Goal: Task Accomplishment & Management: Complete application form

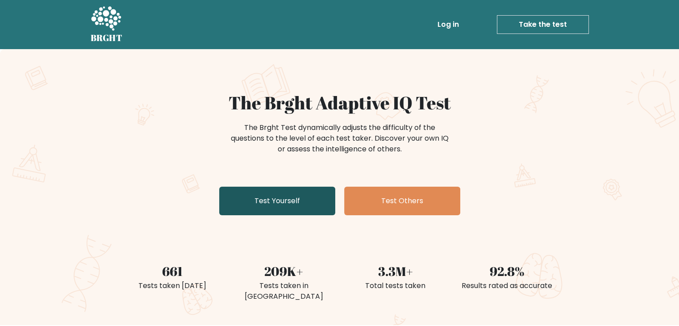
click at [261, 203] on link "Test Yourself" at bounding box center [277, 200] width 116 height 29
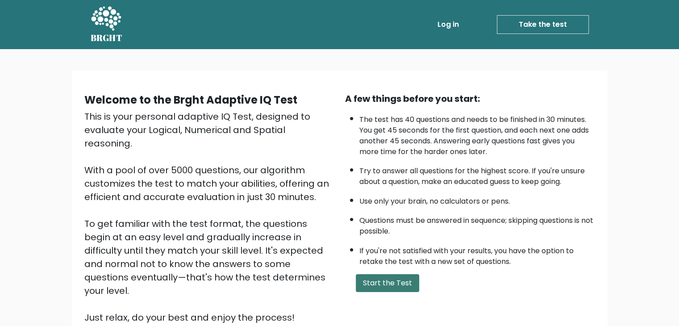
click at [385, 278] on button "Start the Test" at bounding box center [387, 283] width 63 height 18
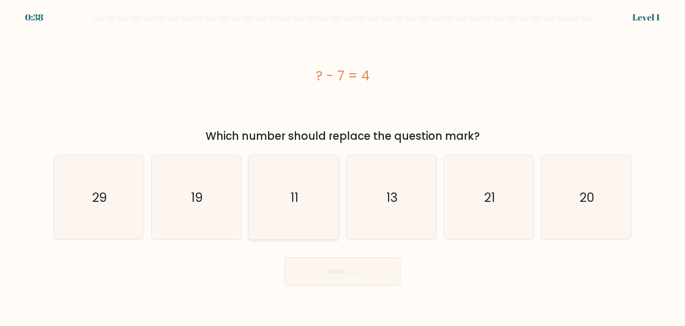
click at [284, 209] on icon "11" at bounding box center [294, 197] width 84 height 84
click at [343, 167] on input "c. 11" at bounding box center [343, 165] width 0 height 4
radio input "true"
click at [343, 272] on button "Next" at bounding box center [343, 271] width 116 height 29
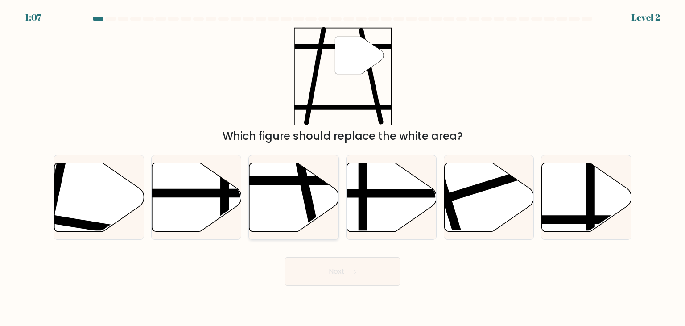
click at [283, 195] on icon at bounding box center [294, 197] width 90 height 69
click at [343, 167] on input "c." at bounding box center [343, 165] width 0 height 4
radio input "true"
click at [342, 277] on button "Next" at bounding box center [343, 271] width 116 height 29
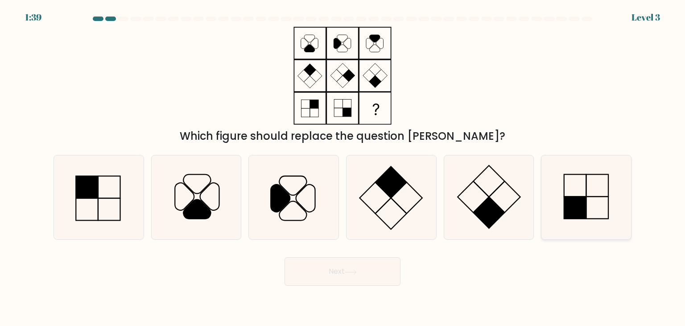
click at [570, 198] on rect at bounding box center [575, 207] width 22 height 22
click at [343, 167] on input "f." at bounding box center [343, 165] width 0 height 4
radio input "true"
click at [362, 286] on body "1:38 Level 3" at bounding box center [342, 163] width 685 height 326
click at [371, 278] on button "Next" at bounding box center [343, 271] width 116 height 29
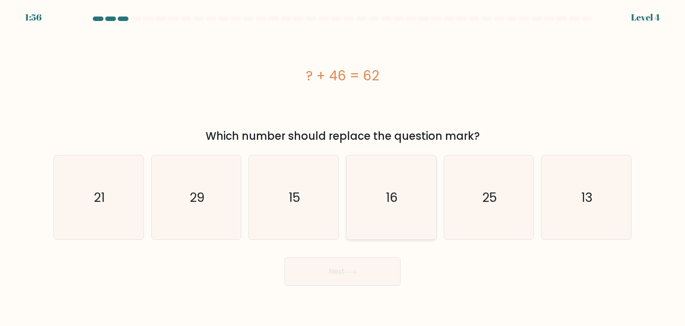
click at [413, 206] on icon "16" at bounding box center [391, 197] width 84 height 84
click at [343, 167] on input "d. 16" at bounding box center [343, 165] width 0 height 4
radio input "true"
click at [357, 269] on icon at bounding box center [351, 271] width 12 height 5
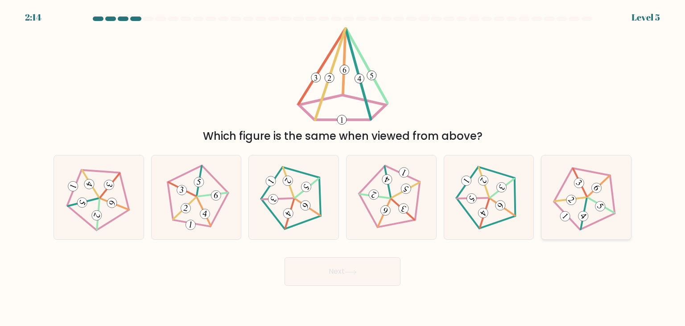
click at [607, 213] on icon at bounding box center [586, 197] width 67 height 67
click at [343, 167] on input "f." at bounding box center [343, 165] width 0 height 4
radio input "true"
click at [371, 270] on button "Next" at bounding box center [343, 271] width 116 height 29
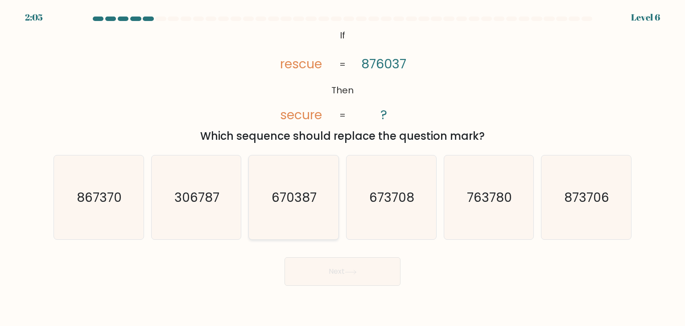
click at [295, 206] on icon "670387" at bounding box center [294, 197] width 84 height 84
click at [343, 167] on input "c. 670387" at bounding box center [343, 165] width 0 height 4
radio input "true"
click at [355, 269] on button "Next" at bounding box center [343, 271] width 116 height 29
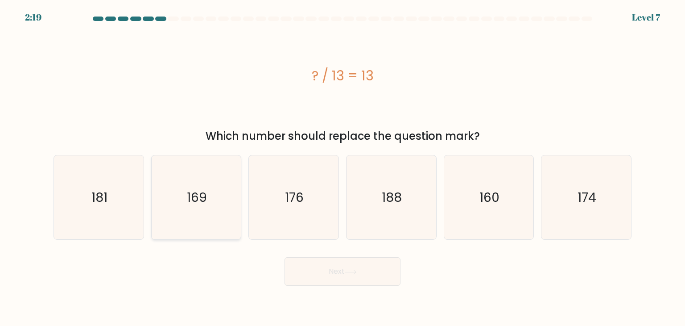
click at [191, 199] on text "169" at bounding box center [197, 197] width 20 height 18
click at [343, 167] on input "b. 169" at bounding box center [343, 165] width 0 height 4
radio input "true"
click at [377, 283] on button "Next" at bounding box center [343, 271] width 116 height 29
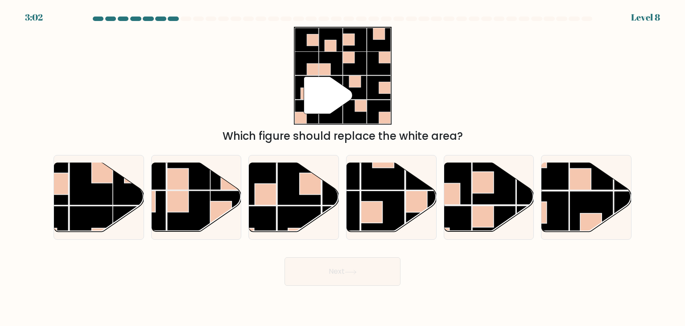
click at [366, 270] on button "Next" at bounding box center [343, 271] width 116 height 29
click at [307, 193] on rect at bounding box center [310, 183] width 21 height 21
click at [343, 167] on input "c." at bounding box center [343, 165] width 0 height 4
radio input "true"
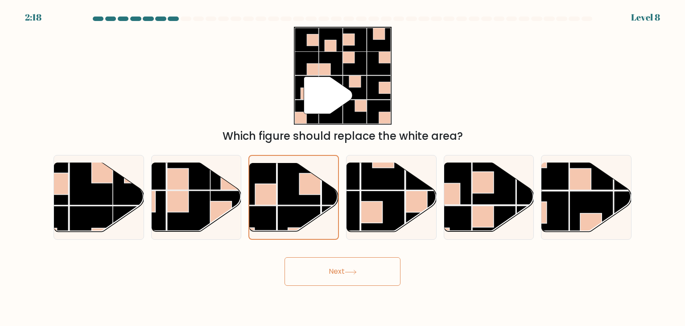
click at [361, 279] on button "Next" at bounding box center [343, 271] width 116 height 29
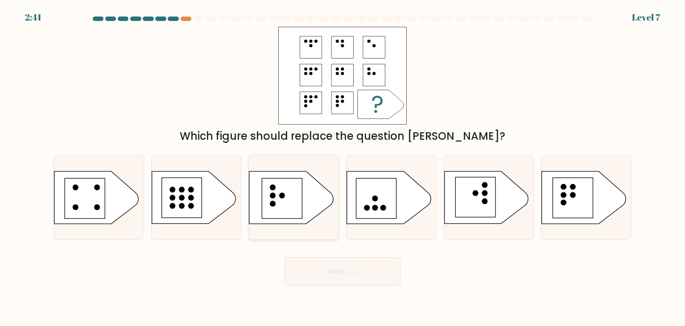
click at [265, 206] on rect at bounding box center [282, 198] width 40 height 40
click at [343, 167] on input "c." at bounding box center [343, 165] width 0 height 4
radio input "true"
click at [345, 272] on button "Next" at bounding box center [343, 271] width 116 height 29
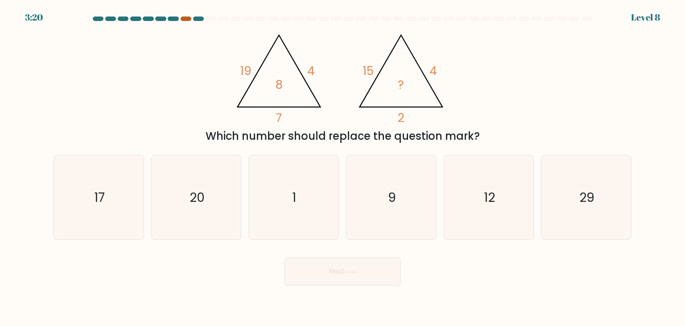
click at [185, 18] on div at bounding box center [186, 19] width 11 height 4
click at [415, 201] on icon "9" at bounding box center [391, 197] width 84 height 84
click at [343, 167] on input "d. 9" at bounding box center [343, 165] width 0 height 4
radio input "true"
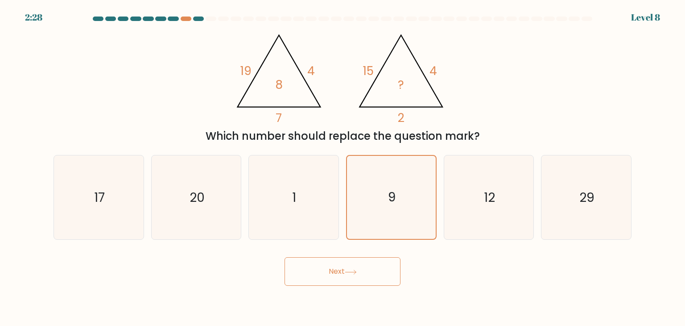
click at [342, 272] on button "Next" at bounding box center [343, 271] width 116 height 29
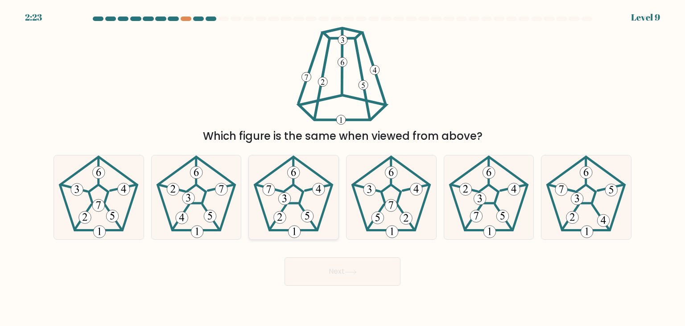
click at [281, 181] on icon at bounding box center [294, 197] width 84 height 84
click at [343, 167] on input "c." at bounding box center [343, 165] width 0 height 4
radio input "true"
click at [332, 273] on button "Next" at bounding box center [343, 271] width 116 height 29
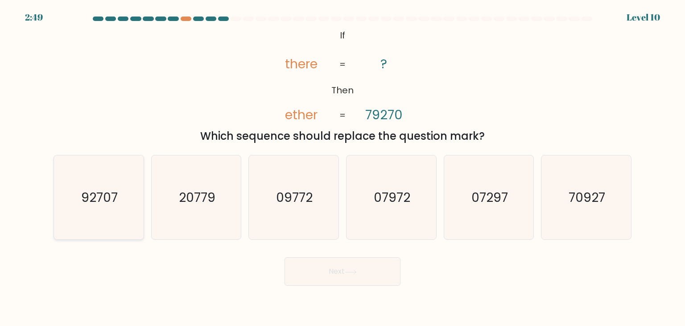
click at [117, 199] on text "92707" at bounding box center [99, 197] width 37 height 18
click at [343, 167] on input "a. 92707" at bounding box center [343, 165] width 0 height 4
radio input "true"
click at [344, 266] on button "Next" at bounding box center [343, 271] width 116 height 29
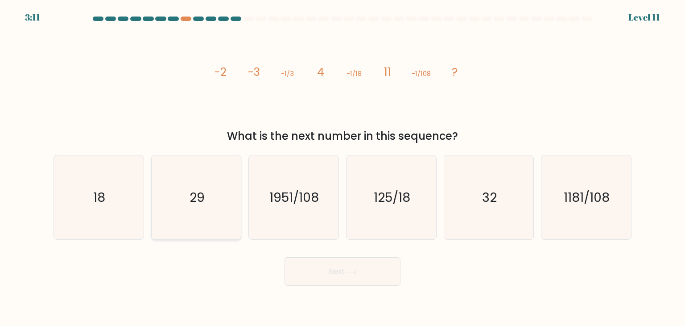
click at [200, 199] on text "29" at bounding box center [197, 197] width 15 height 18
click at [343, 167] on input "b. 29" at bounding box center [343, 165] width 0 height 4
radio input "true"
click at [366, 275] on button "Next" at bounding box center [343, 271] width 116 height 29
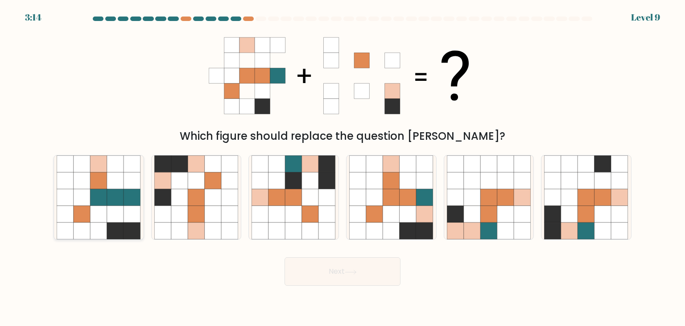
click at [83, 202] on icon at bounding box center [82, 197] width 17 height 17
click at [343, 167] on input "a." at bounding box center [343, 165] width 0 height 4
radio input "true"
click at [398, 193] on icon at bounding box center [391, 197] width 17 height 17
click at [343, 167] on input "d." at bounding box center [343, 165] width 0 height 4
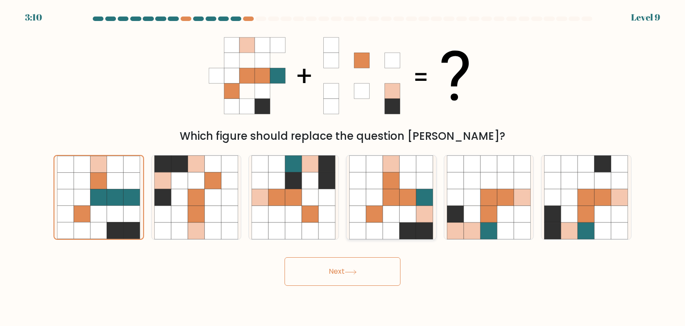
radio input "true"
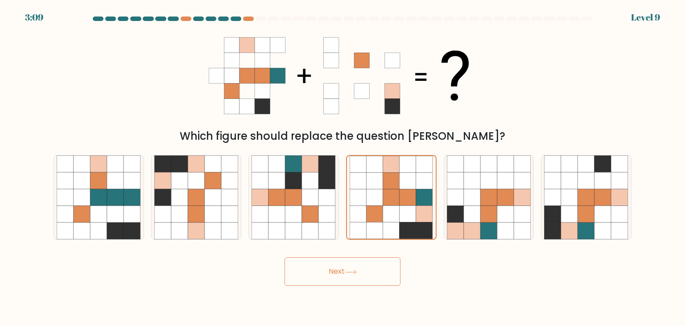
click at [376, 277] on button "Next" at bounding box center [343, 271] width 116 height 29
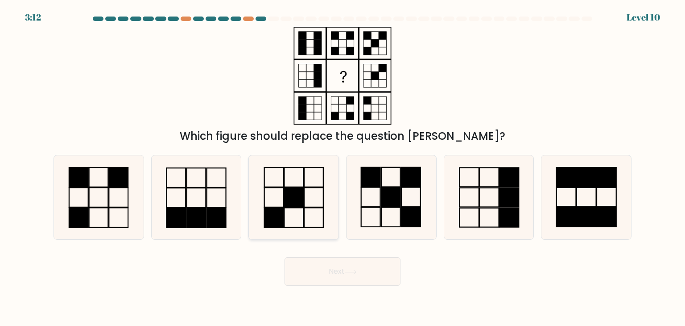
click at [304, 190] on rect at bounding box center [294, 197] width 19 height 20
click at [343, 167] on input "c." at bounding box center [343, 165] width 0 height 4
radio input "true"
click at [380, 272] on button "Next" at bounding box center [343, 271] width 116 height 29
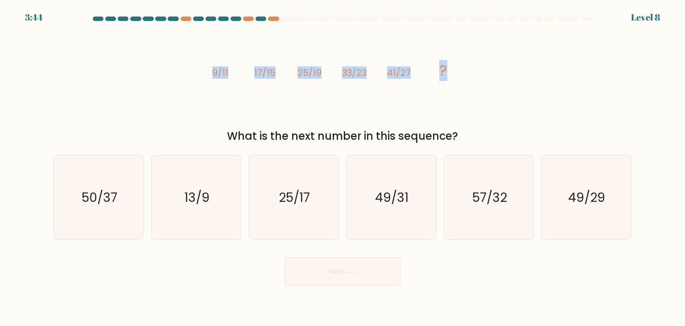
drag, startPoint x: 454, startPoint y: 70, endPoint x: 206, endPoint y: 79, distance: 248.2
click at [206, 79] on div "image/svg+xml 9/11 17/15 25/19 33/23 41/27 ? What is the next number in this se…" at bounding box center [342, 85] width 589 height 117
copy g "9/11 17/15 25/19 33/23 41/27 ?"
drag, startPoint x: 472, startPoint y: 135, endPoint x: 222, endPoint y: 132, distance: 250.3
click at [222, 132] on div "What is the next number in this sequence?" at bounding box center [342, 136] width 567 height 16
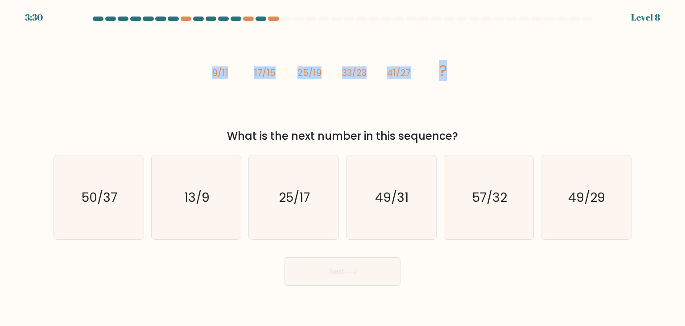
copy div "What is the next number in this sequence?"
click at [412, 184] on icon "49/31" at bounding box center [391, 197] width 84 height 84
click at [343, 167] on input "d. 49/31" at bounding box center [343, 165] width 0 height 4
radio input "true"
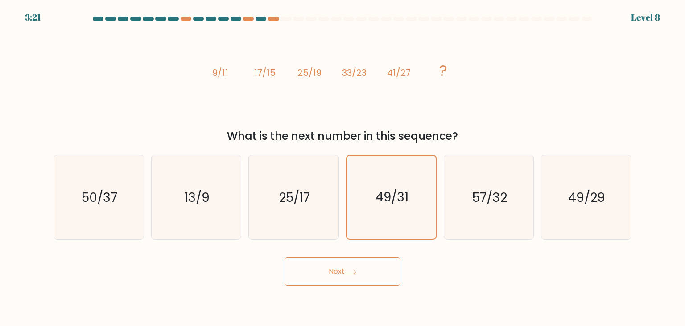
click at [372, 269] on button "Next" at bounding box center [343, 271] width 116 height 29
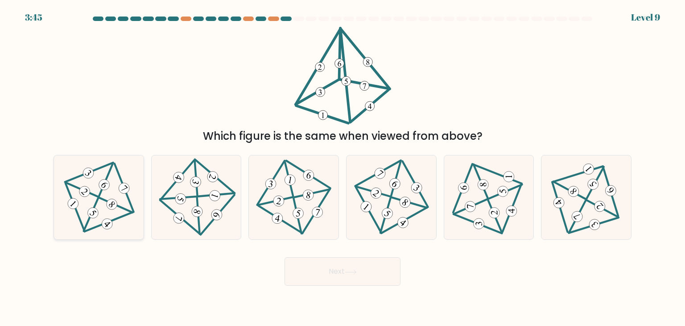
click at [115, 199] on icon at bounding box center [99, 197] width 68 height 67
click at [343, 167] on input "a." at bounding box center [343, 165] width 0 height 4
radio input "true"
click at [321, 267] on button "Next" at bounding box center [343, 271] width 116 height 29
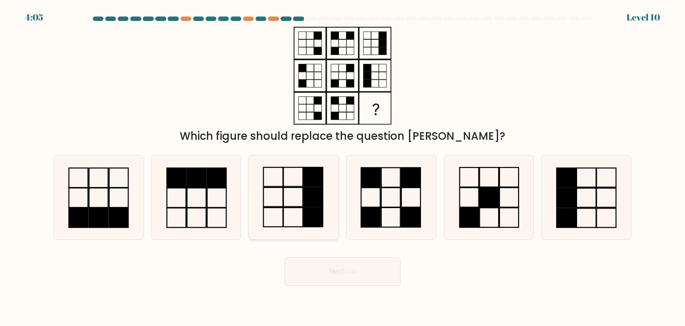
click at [277, 224] on icon at bounding box center [294, 197] width 84 height 84
click at [343, 167] on input "c." at bounding box center [343, 165] width 0 height 4
radio input "true"
click at [357, 277] on button "Next" at bounding box center [343, 271] width 116 height 29
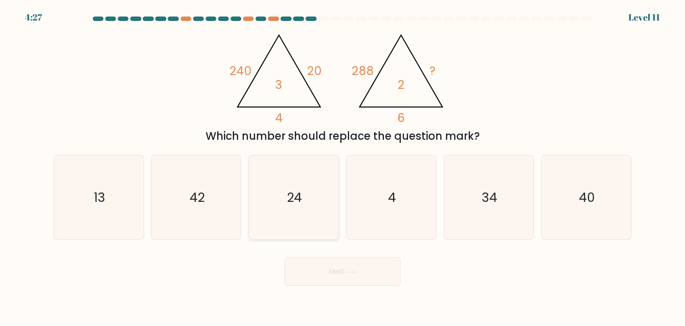
click at [296, 207] on icon "24" at bounding box center [294, 197] width 84 height 84
click at [343, 167] on input "c. 24" at bounding box center [343, 165] width 0 height 4
radio input "true"
click at [352, 270] on icon at bounding box center [351, 271] width 12 height 5
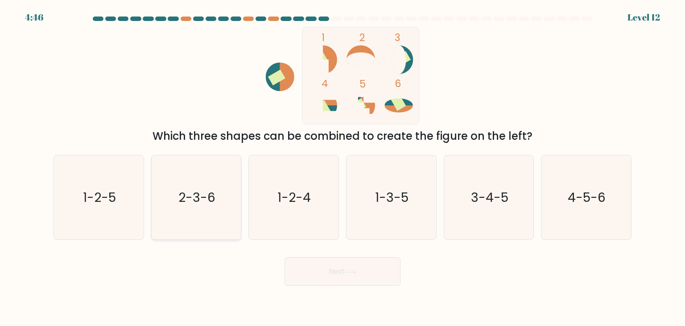
click at [194, 196] on text "2-3-6" at bounding box center [196, 197] width 37 height 18
click at [343, 167] on input "b. 2-3-6" at bounding box center [343, 165] width 0 height 4
radio input "true"
click at [338, 270] on button "Next" at bounding box center [343, 271] width 116 height 29
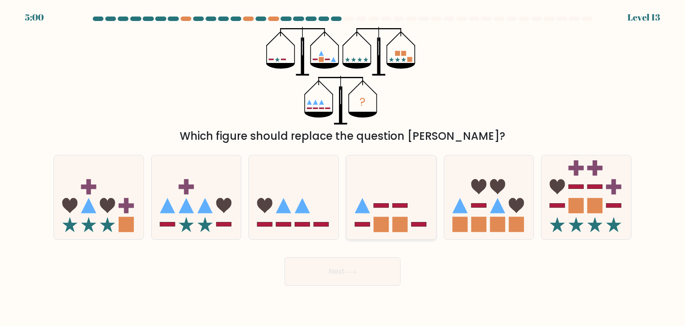
click at [369, 221] on icon at bounding box center [392, 197] width 90 height 74
click at [343, 167] on input "d." at bounding box center [343, 165] width 0 height 4
radio input "true"
click at [345, 275] on button "Next" at bounding box center [343, 271] width 116 height 29
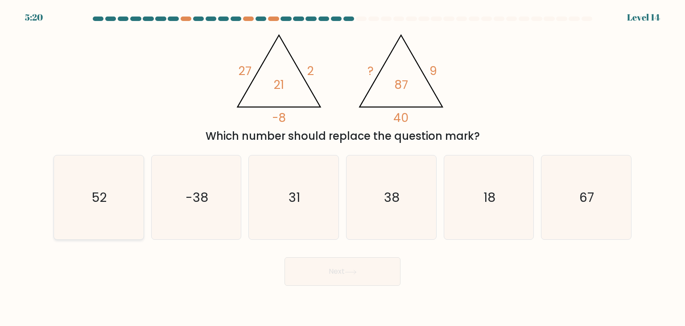
click at [87, 190] on icon "52" at bounding box center [99, 197] width 84 height 84
click at [343, 167] on input "a. 52" at bounding box center [343, 165] width 0 height 4
radio input "true"
click at [351, 273] on icon at bounding box center [351, 271] width 12 height 5
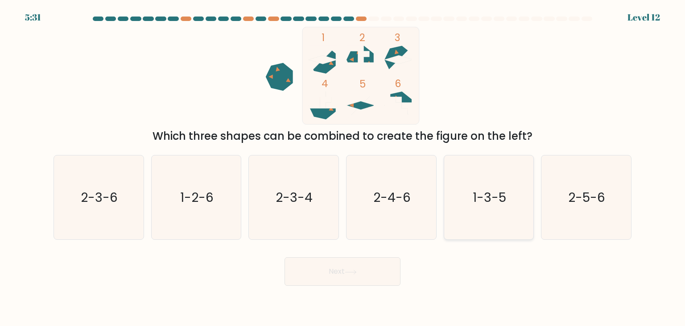
click at [493, 205] on text "1-3-5" at bounding box center [489, 197] width 33 height 18
click at [343, 167] on input "e. 1-3-5" at bounding box center [343, 165] width 0 height 4
radio input "true"
click at [352, 269] on button "Next" at bounding box center [343, 271] width 116 height 29
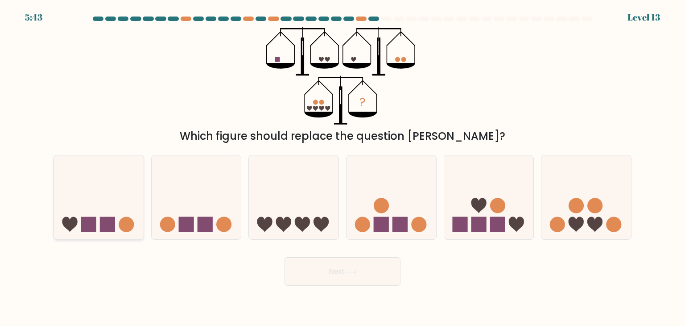
click at [97, 199] on icon at bounding box center [99, 197] width 90 height 74
click at [343, 167] on input "a." at bounding box center [343, 165] width 0 height 4
radio input "true"
click at [328, 276] on button "Next" at bounding box center [343, 271] width 116 height 29
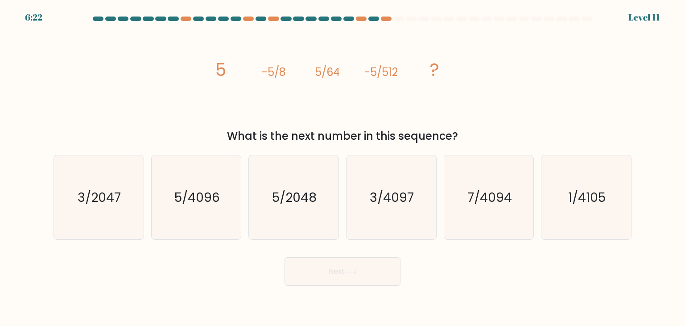
drag, startPoint x: 468, startPoint y: 137, endPoint x: 186, endPoint y: 92, distance: 285.0
click at [186, 92] on div "image/svg+xml 5 -5/8 5/64 -5/512 ? What is the next number in this sequence?" at bounding box center [342, 85] width 589 height 117
copy div "5 -5/8 5/64 -5/512 ? What is the next number in this sequence?"
click at [232, 195] on icon "5/4096" at bounding box center [196, 197] width 84 height 84
click at [343, 167] on input "b. 5/4096" at bounding box center [343, 165] width 0 height 4
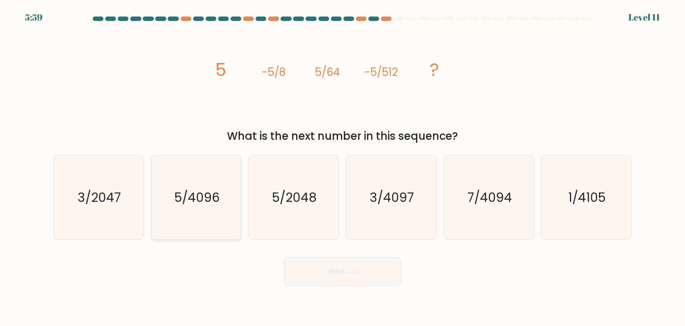
radio input "true"
click at [356, 269] on button "Next" at bounding box center [343, 271] width 116 height 29
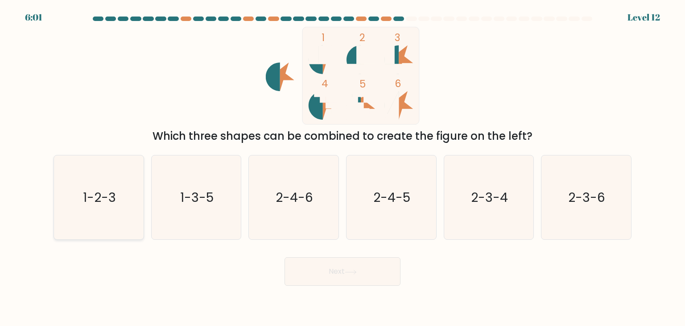
click at [103, 221] on icon "1-2-3" at bounding box center [99, 197] width 84 height 84
click at [343, 167] on input "a. 1-2-3" at bounding box center [343, 165] width 0 height 4
radio input "true"
click at [343, 276] on button "Next" at bounding box center [343, 271] width 116 height 29
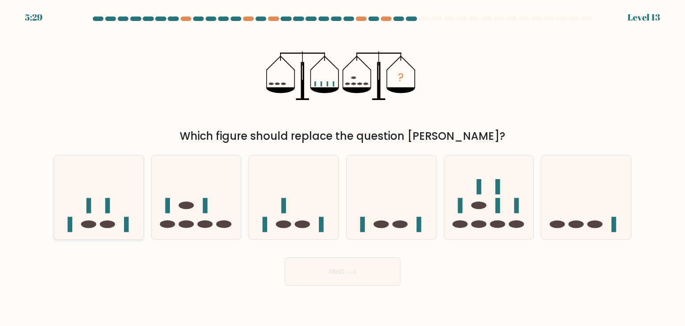
click at [89, 207] on rect at bounding box center [89, 205] width 5 height 15
click at [343, 167] on input "a." at bounding box center [343, 165] width 0 height 4
radio input "true"
click at [348, 276] on button "Next" at bounding box center [343, 271] width 116 height 29
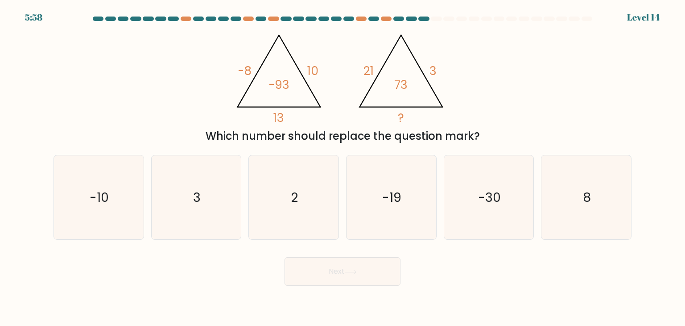
drag, startPoint x: 487, startPoint y: 143, endPoint x: 210, endPoint y: 62, distance: 288.9
click at [210, 62] on div "@import url('https://fonts.googleapis.com/css?family=Abril+Fatface:400,100,100i…" at bounding box center [342, 85] width 589 height 117
copy div "-8 10 13 -93 @import url('https://fonts.googleapis.com/css?family=Abril+Fatface…"
click at [554, 77] on div "@import url('https://fonts.googleapis.com/css?family=Abril+Fatface:400,100,100i…" at bounding box center [342, 85] width 589 height 117
click at [567, 196] on icon "8" at bounding box center [586, 197] width 84 height 84
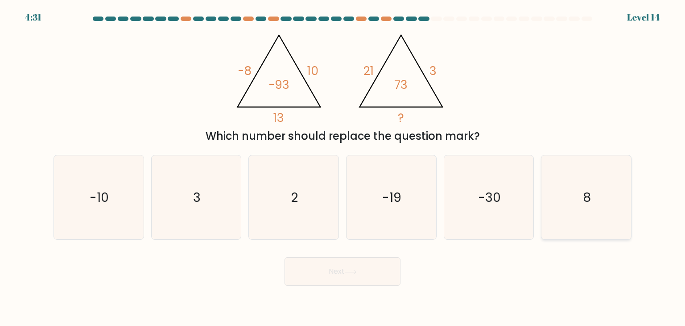
click at [343, 167] on input "f. 8" at bounding box center [343, 165] width 0 height 4
radio input "true"
click at [360, 264] on button "Next" at bounding box center [343, 271] width 116 height 29
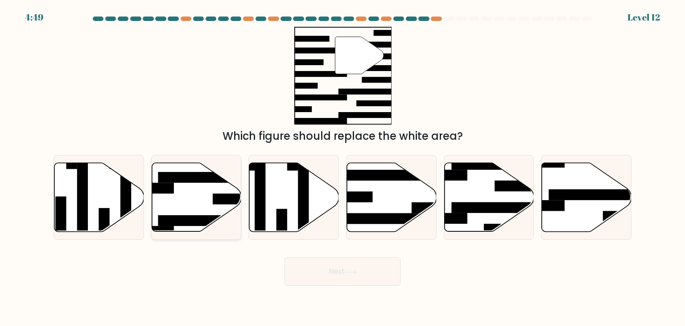
click at [194, 195] on icon at bounding box center [197, 197] width 90 height 69
click at [343, 167] on input "b." at bounding box center [343, 165] width 0 height 4
radio input "true"
click at [325, 268] on button "Next" at bounding box center [343, 271] width 116 height 29
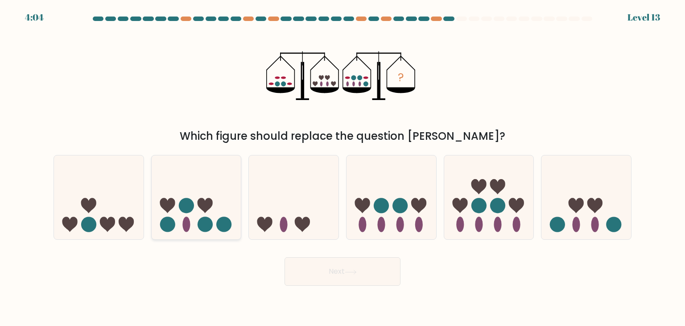
click at [219, 203] on icon at bounding box center [197, 197] width 90 height 74
click at [343, 167] on input "b." at bounding box center [343, 165] width 0 height 4
radio input "true"
click at [328, 269] on button "Next" at bounding box center [343, 271] width 116 height 29
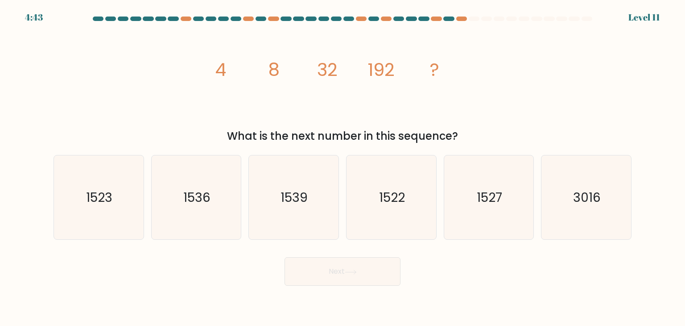
drag, startPoint x: 477, startPoint y: 128, endPoint x: 180, endPoint y: 65, distance: 303.4
click at [180, 65] on div "image/svg+xml 4 8 32 192 ? What is the next number in this sequence?" at bounding box center [342, 85] width 589 height 117
copy div "4 8 32 192 ? What is the next number in this sequence?"
click at [196, 194] on text "1536" at bounding box center [196, 197] width 27 height 18
click at [343, 167] on input "b. 1536" at bounding box center [343, 165] width 0 height 4
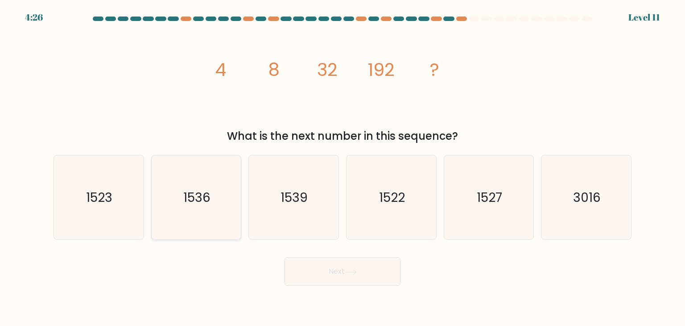
radio input "true"
click at [339, 273] on button "Next" at bounding box center [343, 271] width 116 height 29
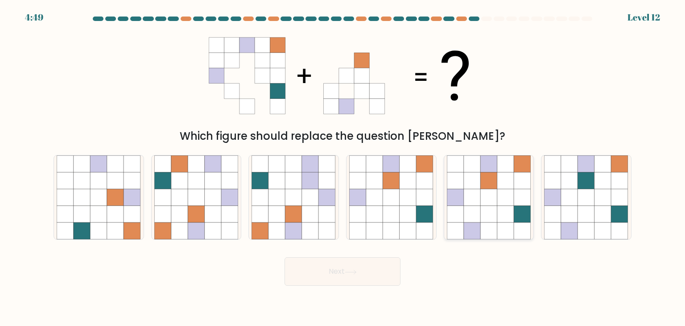
click at [497, 203] on icon at bounding box center [505, 197] width 17 height 17
click at [343, 167] on input "e." at bounding box center [343, 165] width 0 height 4
radio input "true"
click at [361, 269] on button "Next" at bounding box center [343, 271] width 116 height 29
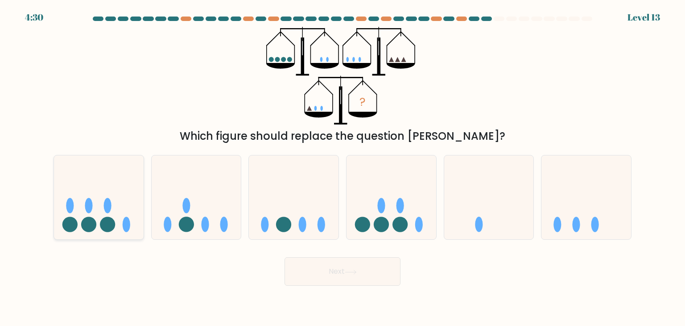
click at [86, 213] on icon at bounding box center [99, 197] width 90 height 74
click at [343, 167] on input "a." at bounding box center [343, 165] width 0 height 4
radio input "true"
click at [331, 269] on button "Next" at bounding box center [343, 271] width 116 height 29
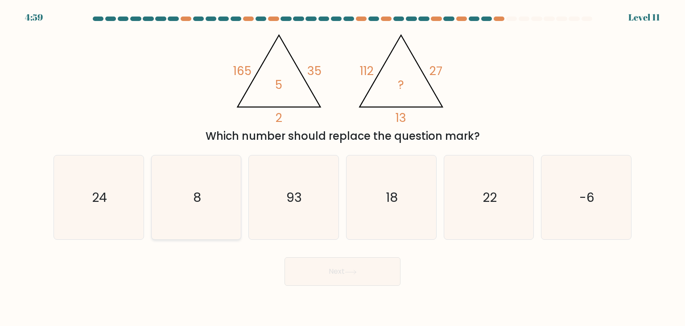
click at [223, 212] on icon "8" at bounding box center [196, 197] width 84 height 84
click at [343, 167] on input "b. 8" at bounding box center [343, 165] width 0 height 4
radio input "true"
click at [364, 274] on button "Next" at bounding box center [343, 271] width 116 height 29
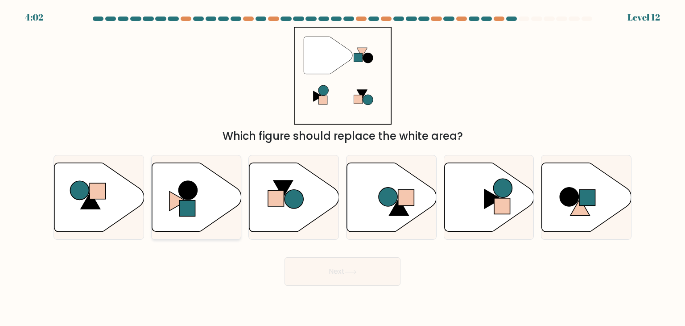
click at [214, 197] on icon at bounding box center [197, 197] width 90 height 69
click at [343, 167] on input "b." at bounding box center [343, 165] width 0 height 4
radio input "true"
click at [356, 285] on button "Next" at bounding box center [343, 271] width 116 height 29
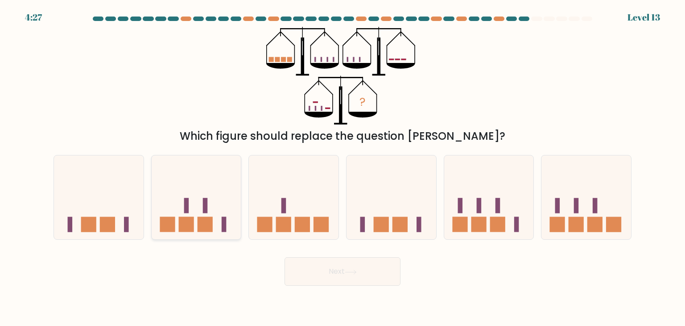
click at [209, 232] on icon at bounding box center [197, 197] width 90 height 74
click at [343, 167] on input "b." at bounding box center [343, 165] width 0 height 4
radio input "true"
click at [353, 280] on button "Next" at bounding box center [343, 271] width 116 height 29
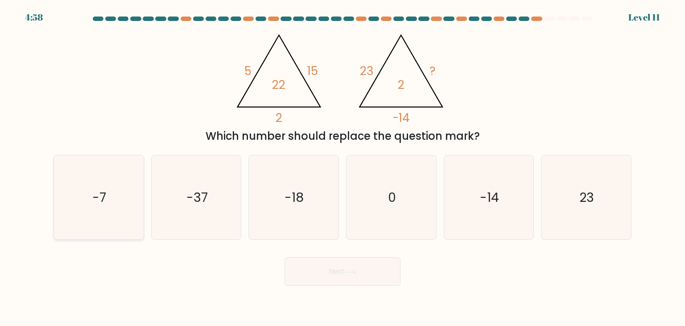
click at [92, 197] on icon "-7" at bounding box center [99, 197] width 84 height 84
click at [343, 167] on input "a. -7" at bounding box center [343, 165] width 0 height 4
radio input "true"
click at [363, 266] on button "Next" at bounding box center [343, 271] width 116 height 29
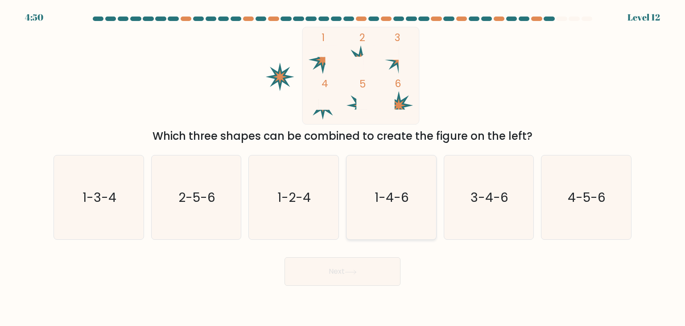
click at [385, 206] on icon "1-4-6" at bounding box center [391, 197] width 84 height 84
click at [343, 167] on input "d. 1-4-6" at bounding box center [343, 165] width 0 height 4
radio input "true"
click at [354, 271] on icon at bounding box center [351, 271] width 12 height 5
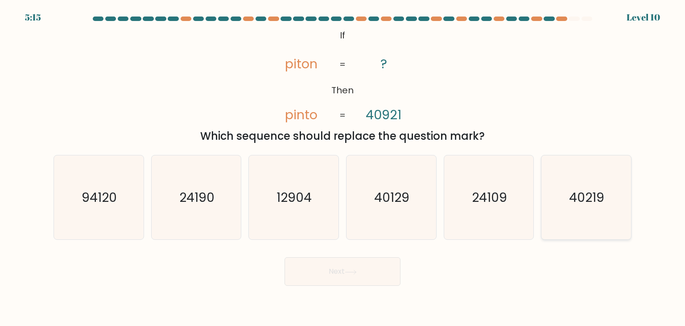
click at [578, 205] on text "40219" at bounding box center [587, 197] width 35 height 18
click at [343, 167] on input "f. 40219" at bounding box center [343, 165] width 0 height 4
radio input "true"
click at [344, 265] on button "Next" at bounding box center [343, 271] width 116 height 29
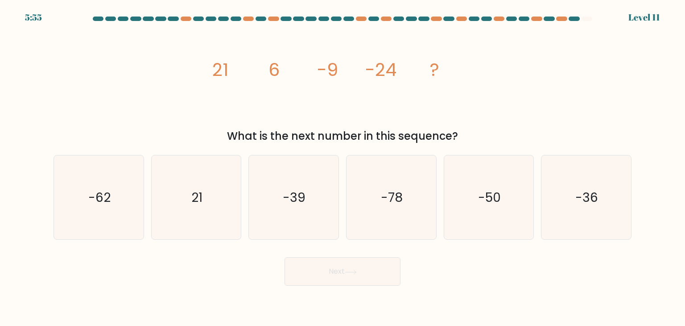
drag, startPoint x: 464, startPoint y: 139, endPoint x: 148, endPoint y: 79, distance: 322.0
click at [148, 79] on div "image/svg+xml 21 6 -9 -24 ? What is the next number in this sequence?" at bounding box center [342, 85] width 589 height 117
copy div "21 6 -9 -24 ? What is the next number in this sequence?"
click at [301, 206] on icon "-39" at bounding box center [294, 197] width 84 height 84
click at [343, 167] on input "c. -39" at bounding box center [343, 165] width 0 height 4
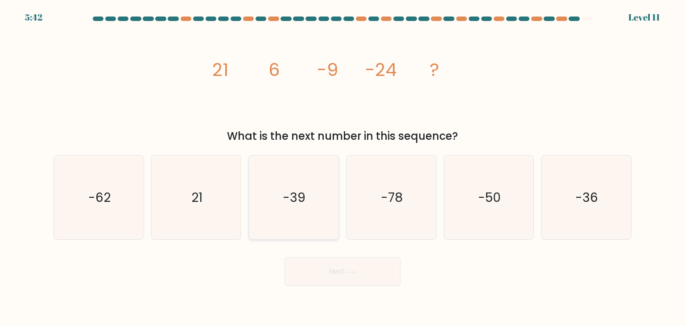
radio input "true"
click at [349, 267] on button "Next" at bounding box center [343, 271] width 116 height 29
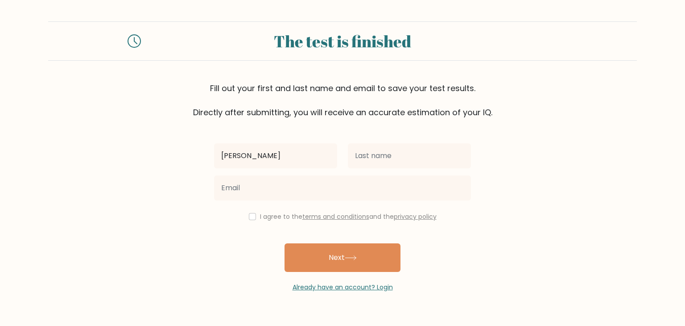
type input "[PERSON_NAME]"
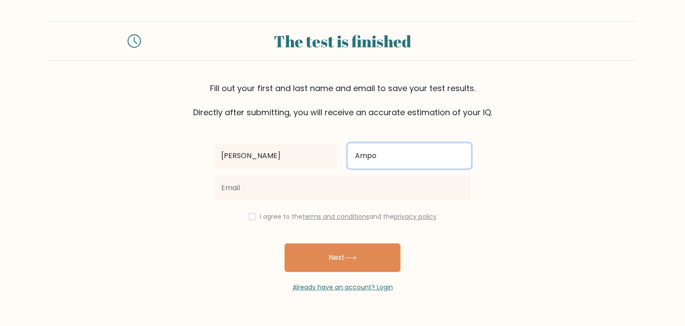
type input "Ampo"
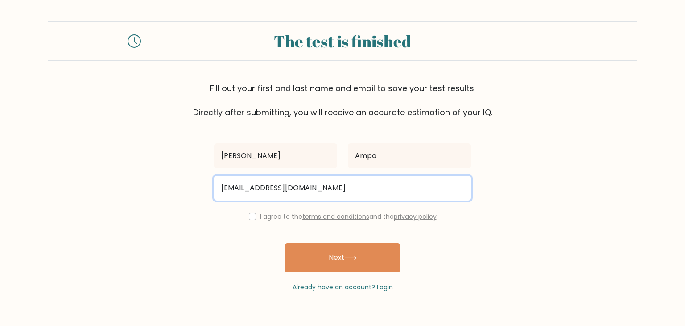
type input "ampzwalter@gmail.com"
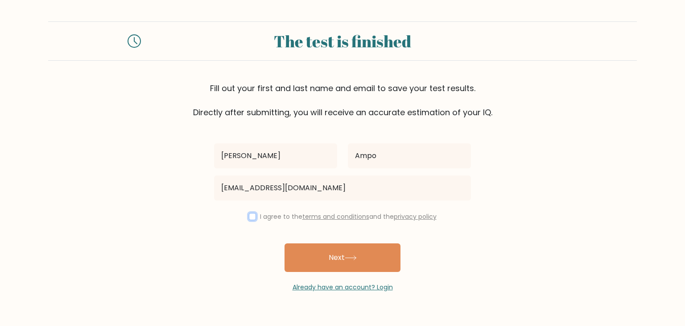
click at [249, 213] on input "checkbox" at bounding box center [252, 216] width 7 height 7
checkbox input "true"
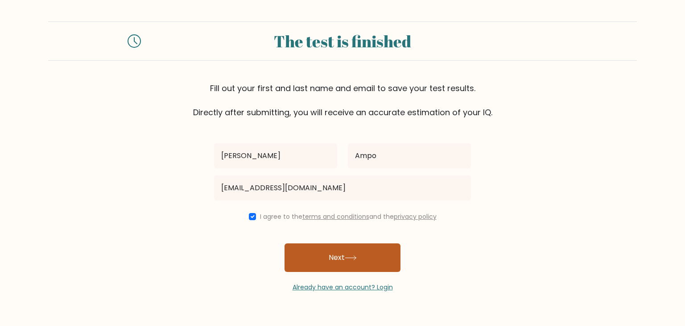
click at [313, 261] on button "Next" at bounding box center [343, 257] width 116 height 29
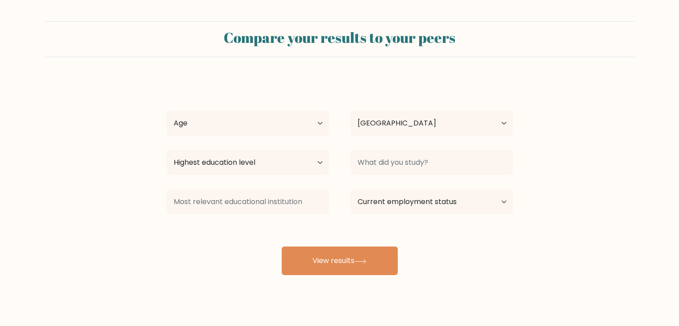
select select "PH"
click at [273, 126] on select "Age Under 18 years old 18-24 years old 25-34 years old 35-44 years old 45-54 ye…" at bounding box center [247, 123] width 162 height 25
click at [122, 185] on form "Compare your results to your peers Walter Ampo Age Under 18 years old 18-24 yea…" at bounding box center [339, 147] width 679 height 253
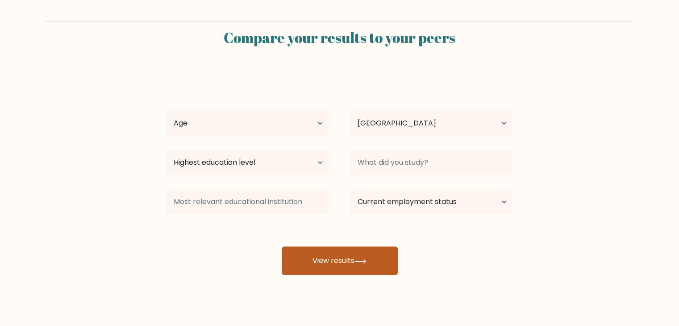
click at [337, 261] on button "View results" at bounding box center [339, 260] width 116 height 29
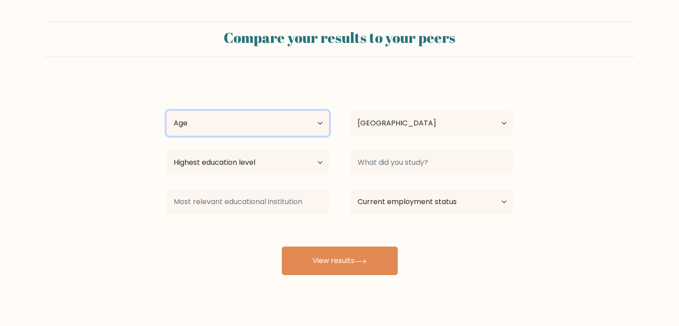
click at [273, 121] on select "Age Under 18 years old 18-24 years old 25-34 years old 35-44 years old 45-54 ye…" at bounding box center [247, 123] width 162 height 25
select select "25_34"
click at [166, 111] on select "Age Under 18 years old 18-24 years old 25-34 years old 35-44 years old 45-54 ye…" at bounding box center [247, 123] width 162 height 25
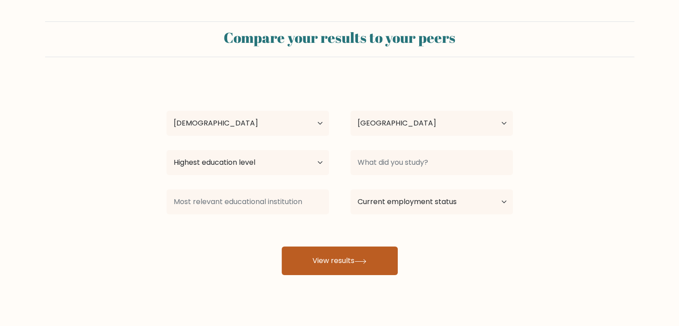
click at [351, 265] on button "View results" at bounding box center [339, 260] width 116 height 29
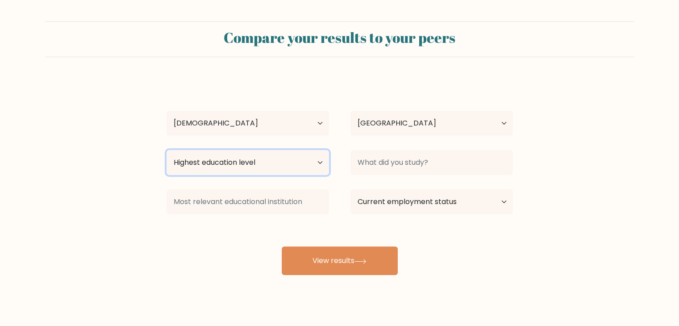
click at [314, 161] on select "Highest education level No schooling Primary Lower Secondary Upper Secondary Oc…" at bounding box center [247, 162] width 162 height 25
select select "bachelors_degree"
click at [166, 150] on select "Highest education level No schooling Primary Lower Secondary Upper Secondary Oc…" at bounding box center [247, 162] width 162 height 25
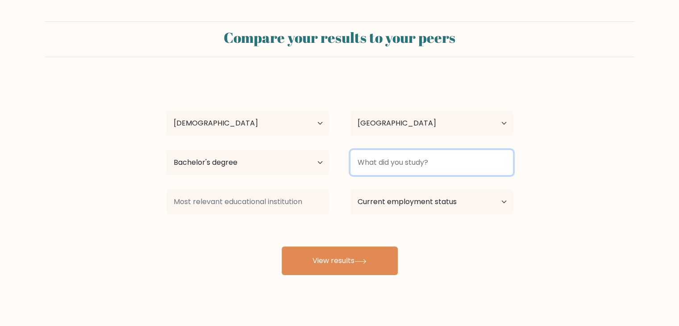
click at [396, 161] on input at bounding box center [431, 162] width 162 height 25
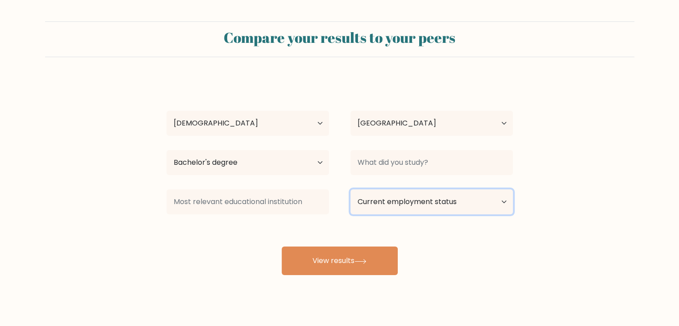
click at [434, 206] on select "Current employment status Employed Student Retired Other / prefer not to answer" at bounding box center [431, 201] width 162 height 25
click at [253, 254] on div "Walter Ampo Age Under 18 years old 18-24 years old 25-34 years old 35-44 years …" at bounding box center [339, 177] width 357 height 196
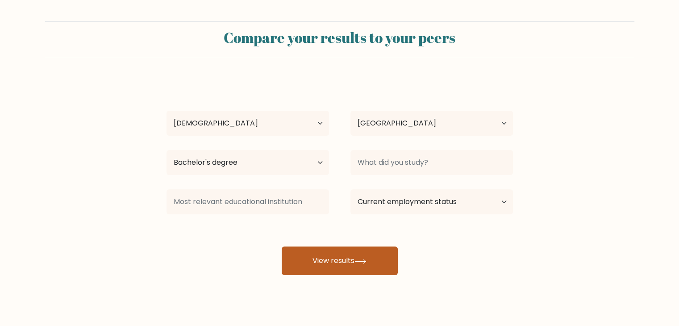
click at [303, 261] on button "View results" at bounding box center [339, 260] width 116 height 29
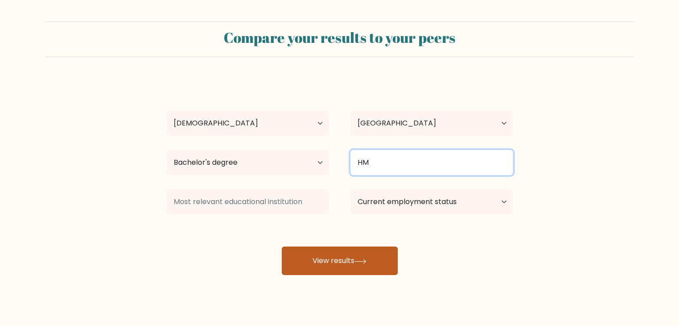
type input "HM"
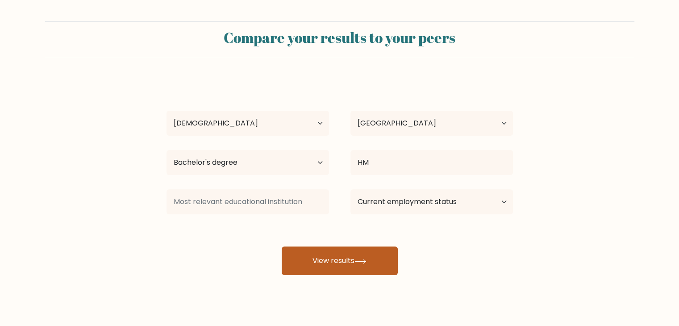
click at [382, 260] on button "View results" at bounding box center [339, 260] width 116 height 29
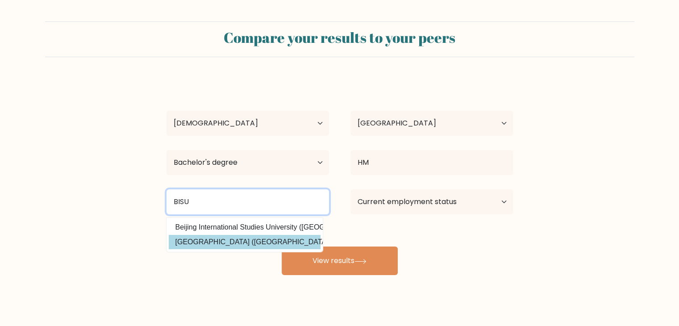
type input "BISU"
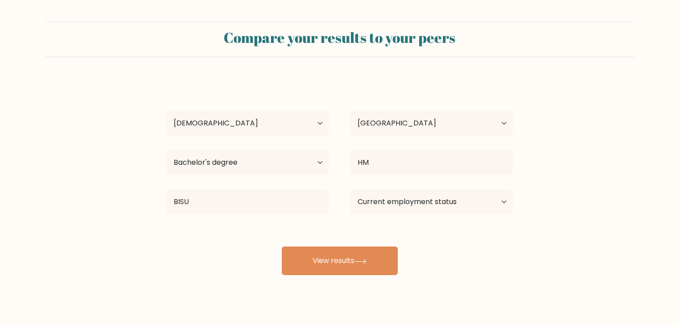
click at [259, 236] on div "Walter Ampo Age Under 18 years old 18-24 years old 25-34 years old 35-44 years …" at bounding box center [339, 177] width 357 height 196
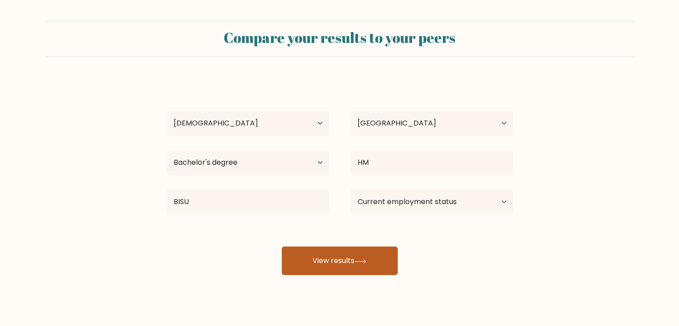
click at [345, 252] on button "View results" at bounding box center [339, 260] width 116 height 29
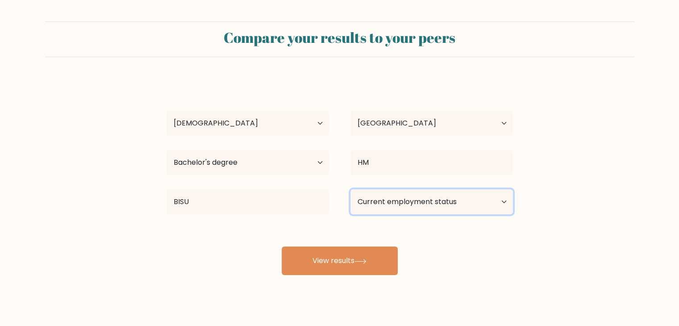
click at [421, 204] on select "Current employment status Employed Student Retired Other / prefer not to answer" at bounding box center [431, 201] width 162 height 25
select select "other"
click at [350, 189] on select "Current employment status Employed Student Retired Other / prefer not to answer" at bounding box center [431, 201] width 162 height 25
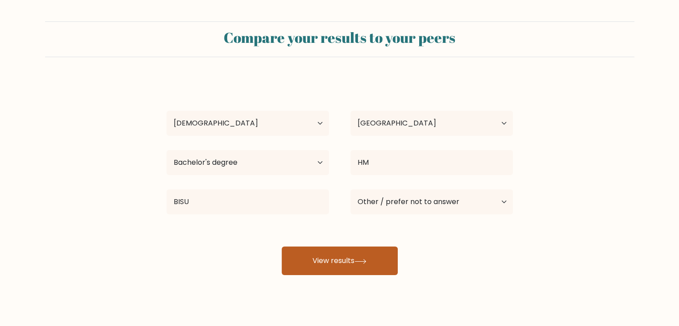
click at [366, 252] on button "View results" at bounding box center [339, 260] width 116 height 29
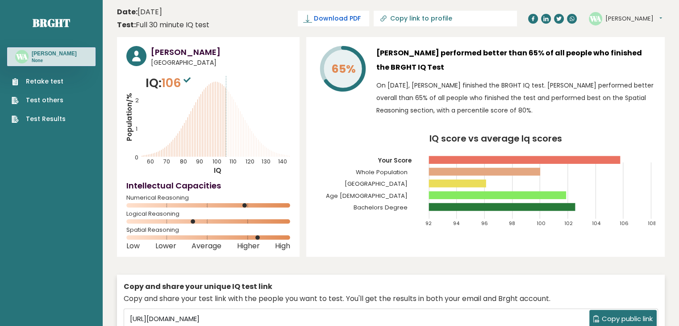
click at [360, 20] on span "Download PDF" at bounding box center [337, 18] width 46 height 9
